Goal: Information Seeking & Learning: Find specific page/section

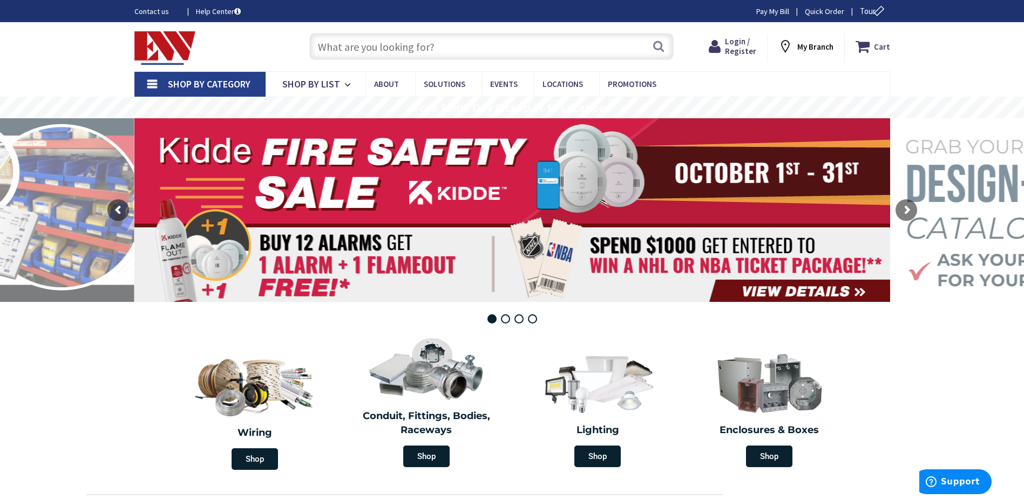
click at [392, 45] on input "text" at bounding box center [491, 46] width 364 height 27
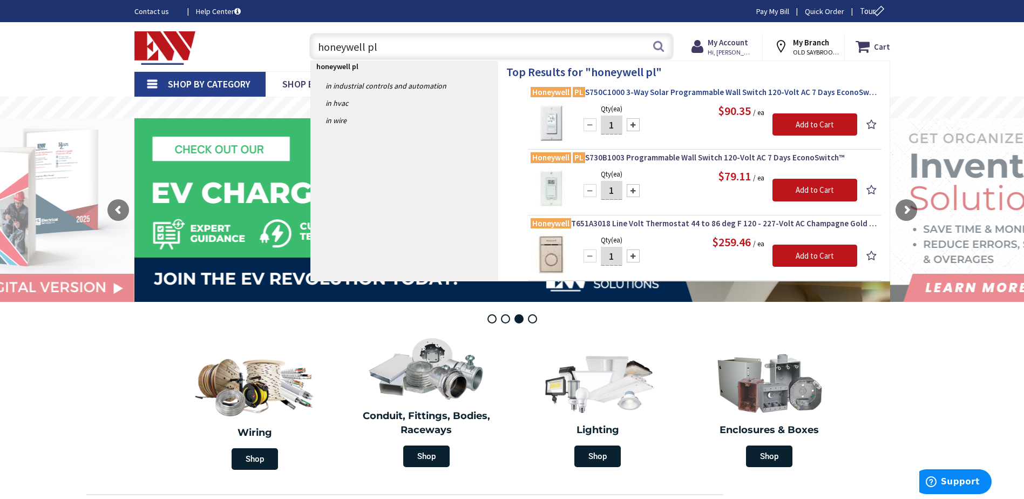
type input "honeywell pl"
click at [628, 94] on span "Honeywell PL S750C1000 3-Way Solar Programmable Wall Switch 120-Volt AC 7 Days …" at bounding box center [705, 92] width 348 height 11
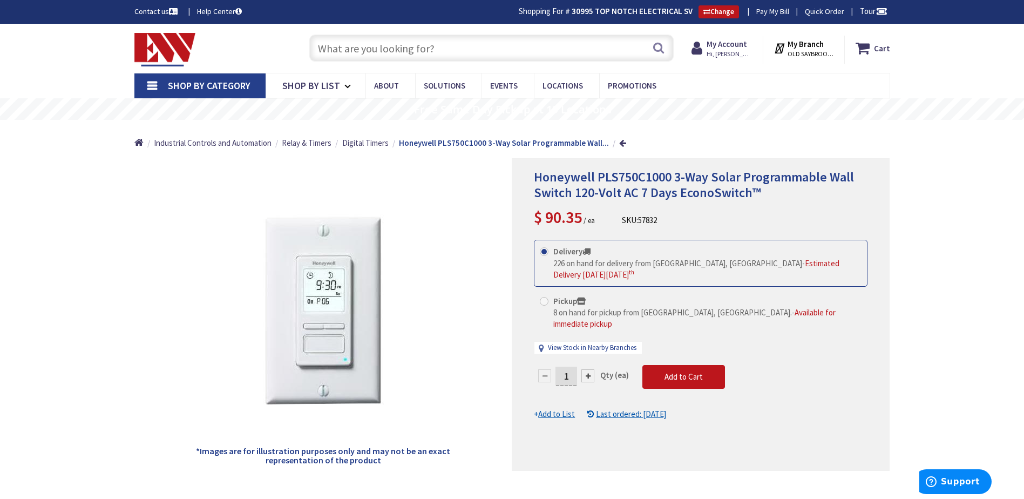
click at [334, 46] on input "text" at bounding box center [491, 48] width 364 height 27
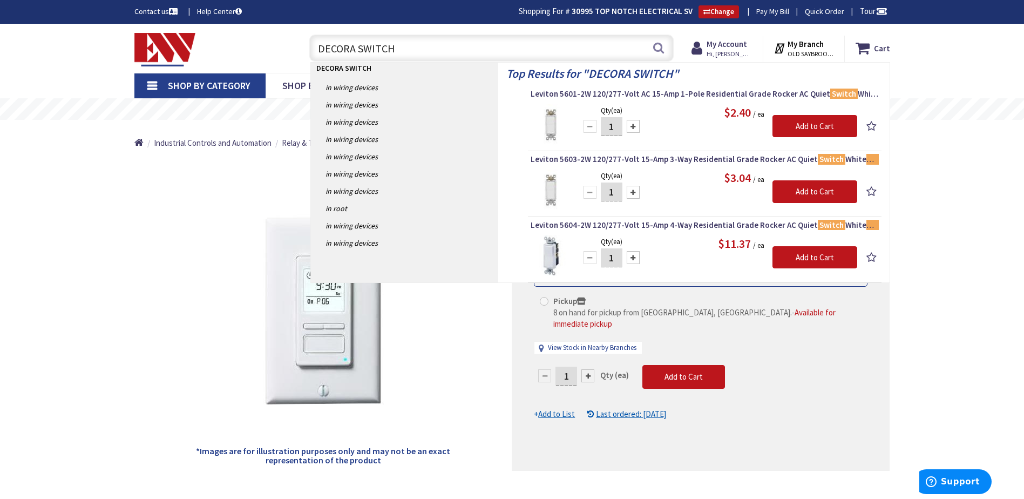
click at [316, 46] on input "DECORA SWITCH" at bounding box center [491, 48] width 364 height 27
click at [411, 35] on input "S1 DECORA SWITCH" at bounding box center [491, 48] width 364 height 27
drag, startPoint x: 416, startPoint y: 45, endPoint x: 268, endPoint y: 30, distance: 148.6
click at [268, 30] on div "Toggle Nav S1 DECORA SWITCH S1 DECORA SWITCH Search Cart My Cart Close" at bounding box center [512, 48] width 772 height 36
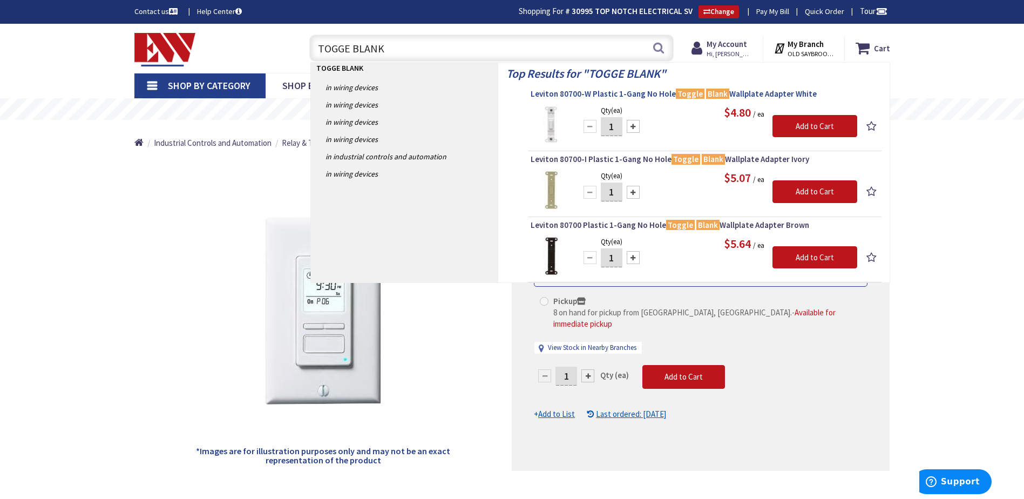
type input "TOGGE BLANK"
click at [676, 93] on mark "Toggle" at bounding box center [690, 93] width 29 height 13
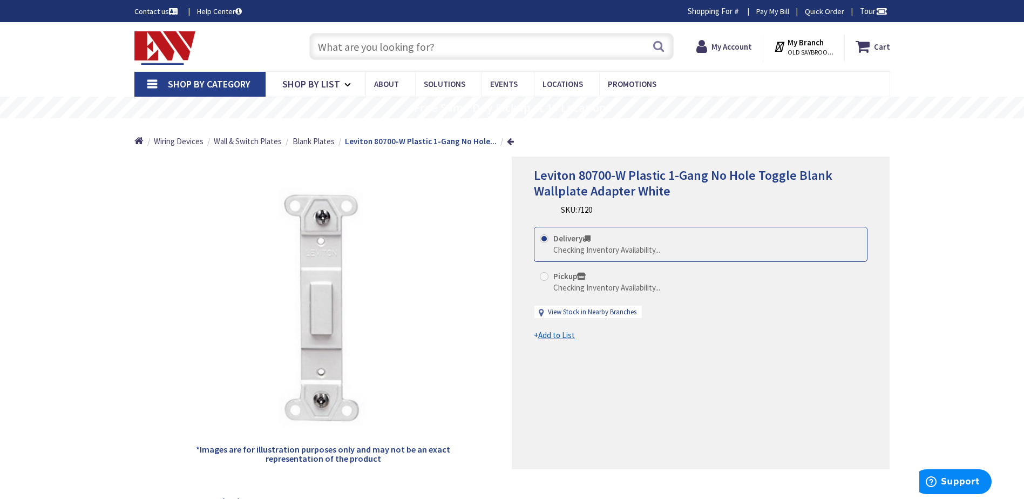
click at [399, 48] on input "text" at bounding box center [491, 46] width 364 height 27
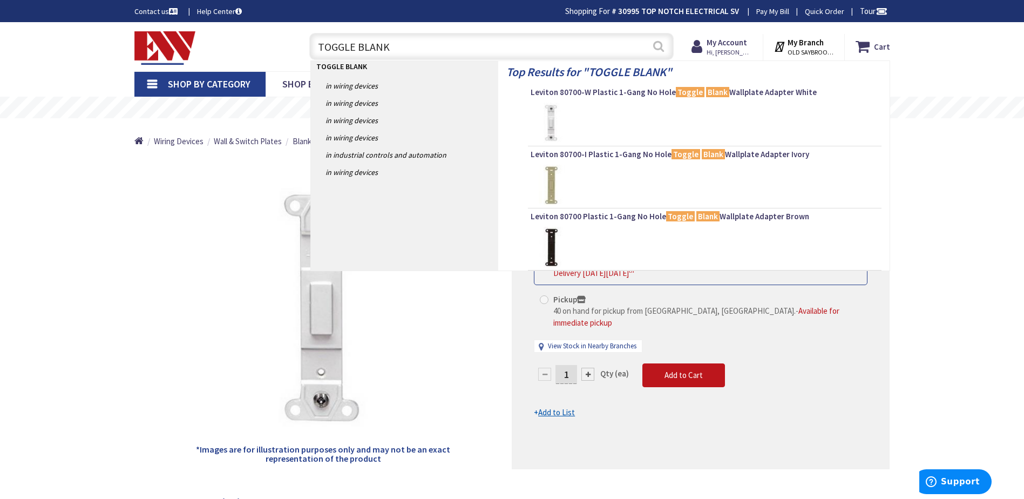
type input "TOGGLE BLANK"
click at [660, 42] on button "Search" at bounding box center [659, 46] width 14 height 24
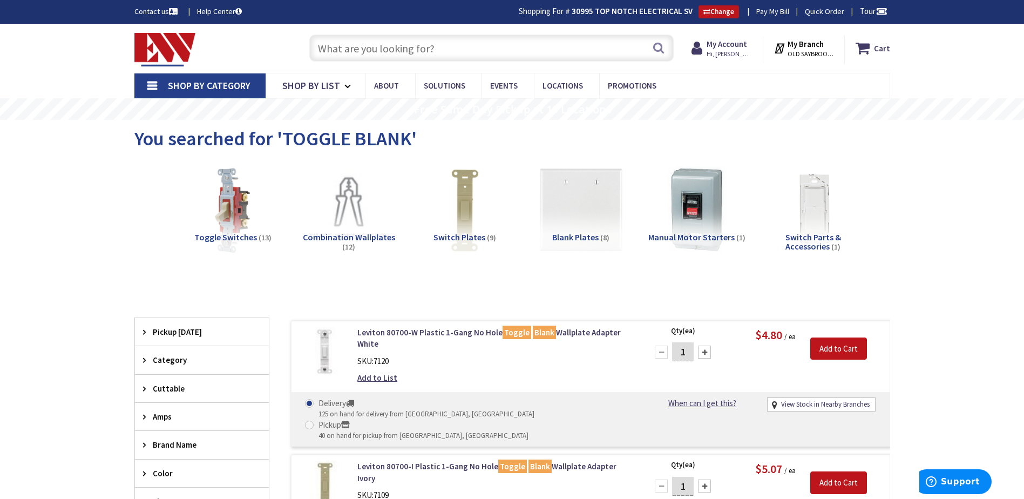
click at [146, 36] on img at bounding box center [165, 49] width 62 height 33
